Goal: Find specific page/section

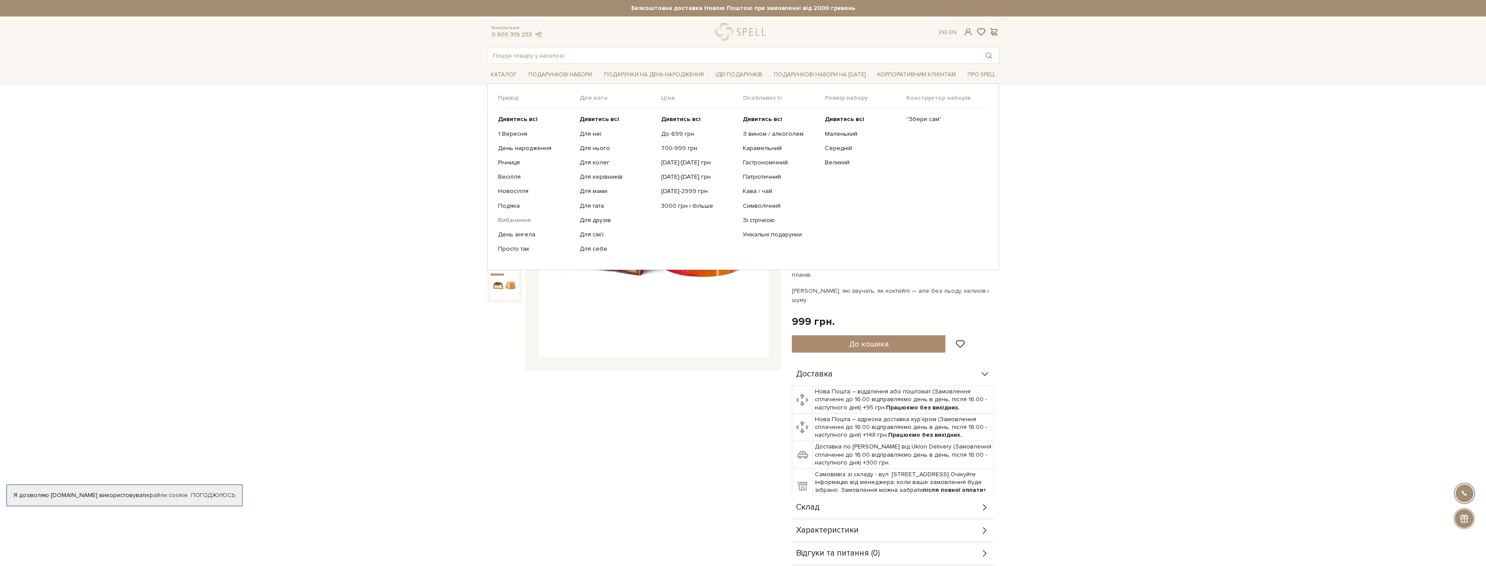
click at [522, 220] on link "Вибачення" at bounding box center [535, 220] width 75 height 8
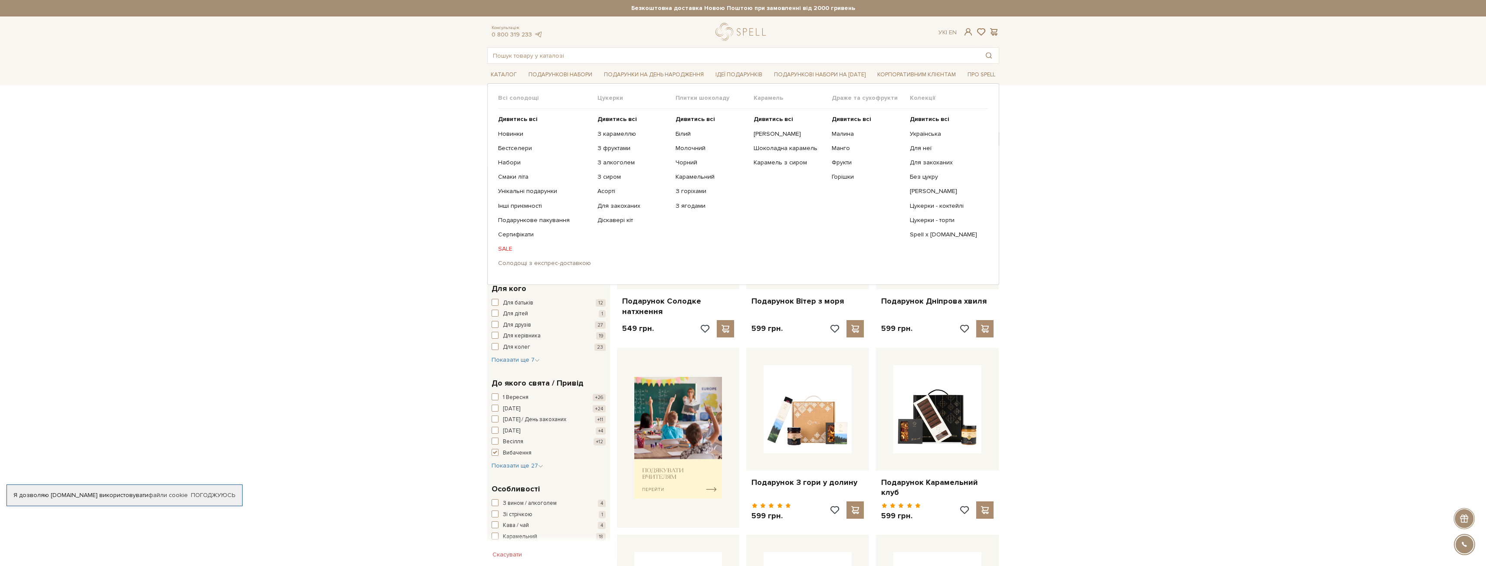
click at [562, 266] on link "Солодощі з експрес-доставкою" at bounding box center [544, 263] width 93 height 8
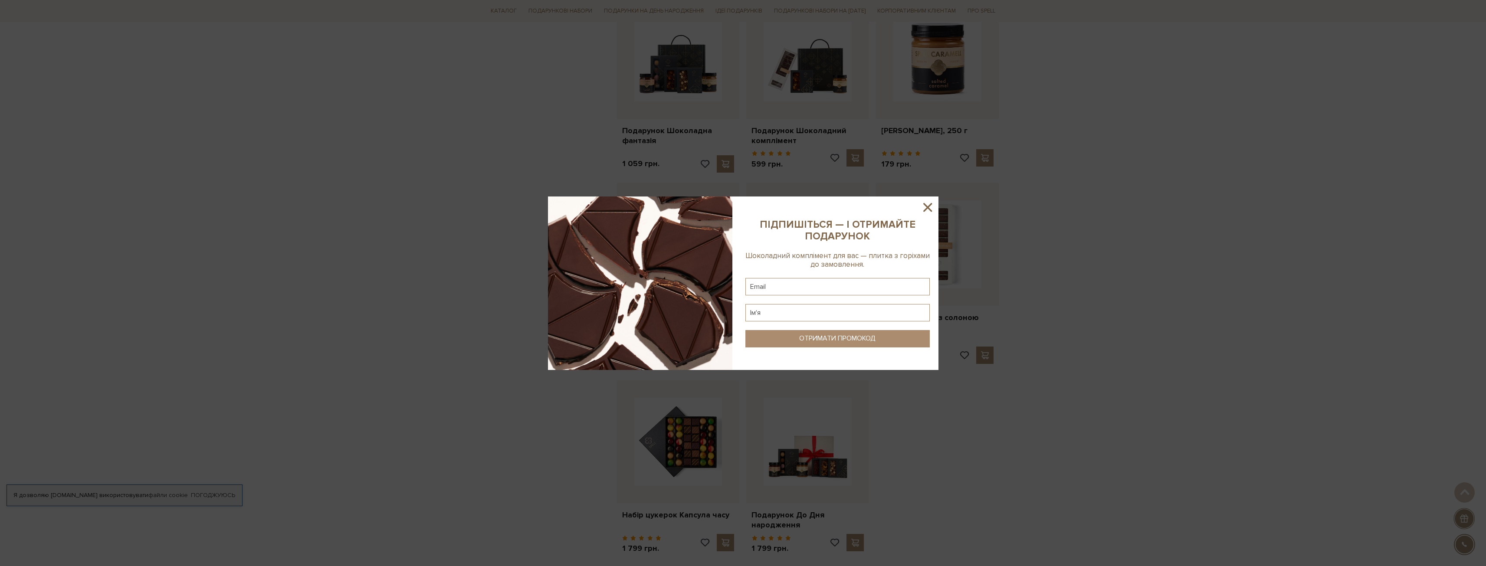
scroll to position [737, 0]
click at [932, 207] on icon at bounding box center [927, 207] width 15 height 15
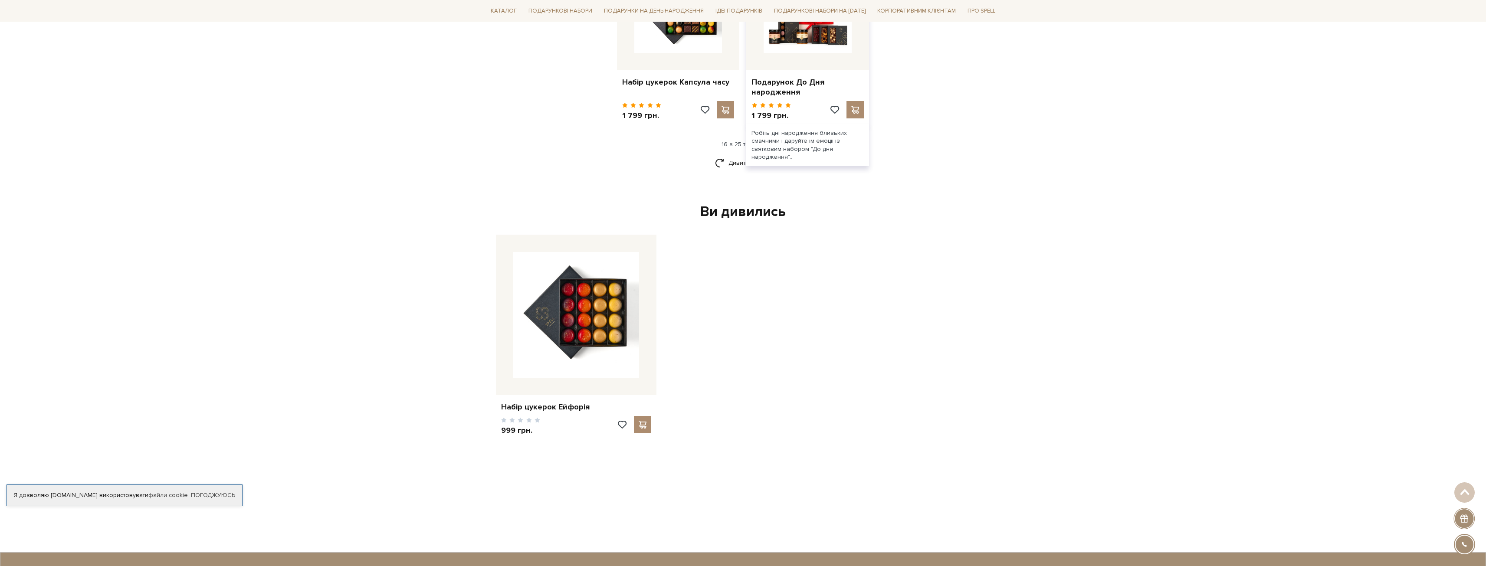
scroll to position [1171, 0]
